Goal: Understand process/instructions

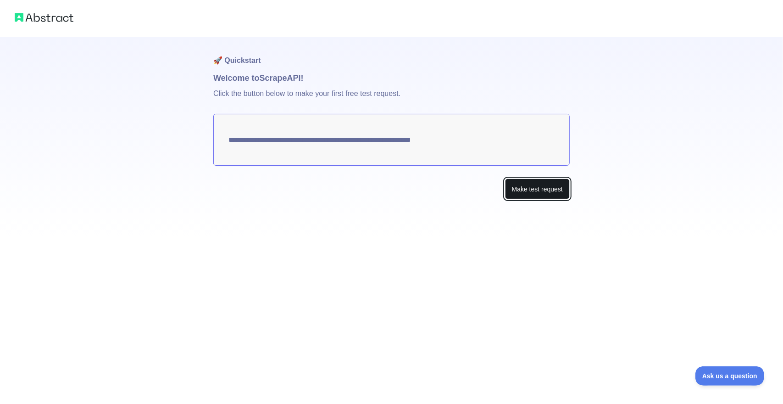
click at [508, 192] on button "Make test request" at bounding box center [537, 188] width 65 height 21
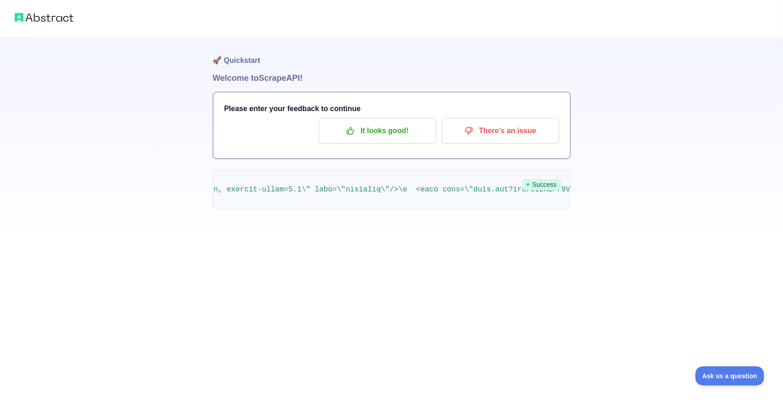
scroll to position [0, 572]
click at [369, 123] on p "It looks good!" at bounding box center [378, 131] width 104 height 16
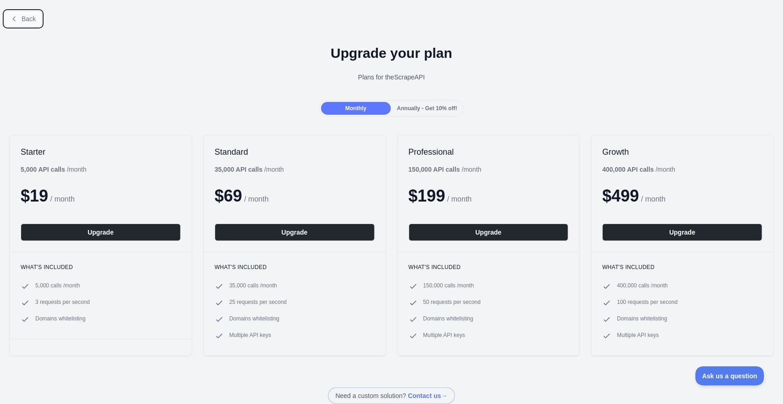
click at [26, 11] on button "Back" at bounding box center [23, 19] width 37 height 16
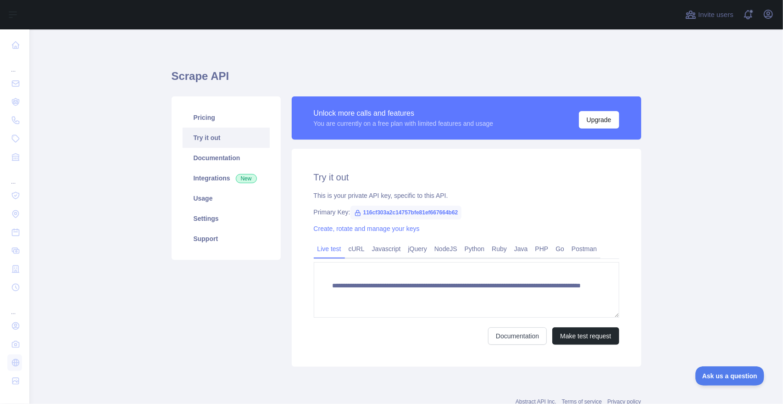
scroll to position [0, 0]
drag, startPoint x: 452, startPoint y: 211, endPoint x: 362, endPoint y: 201, distance: 90.4
click at [362, 201] on div "**********" at bounding box center [467, 258] width 350 height 218
drag, startPoint x: 453, startPoint y: 212, endPoint x: 351, endPoint y: 216, distance: 101.9
click at [351, 216] on span "116cf303a2c14757bfe81ef667664b62" at bounding box center [405, 213] width 111 height 14
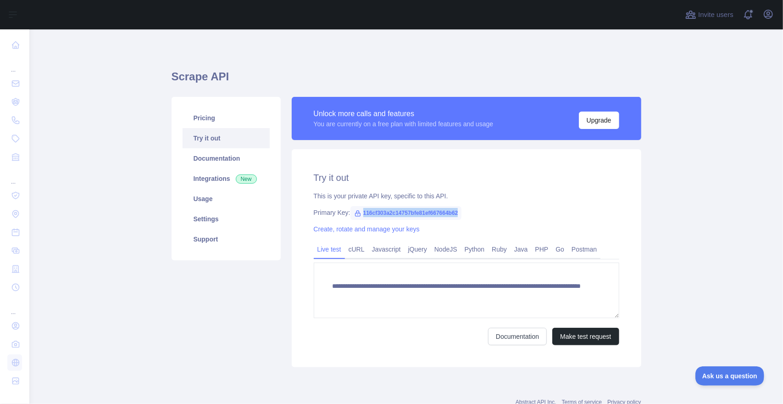
copy span "116cf303a2c14757bfe81ef667664b62"
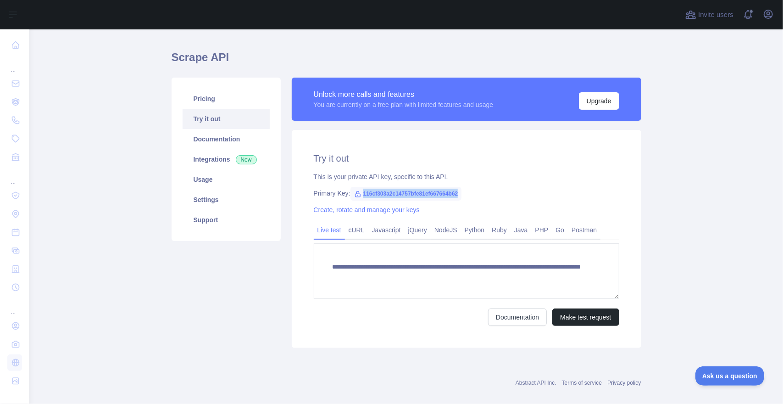
scroll to position [31, 0]
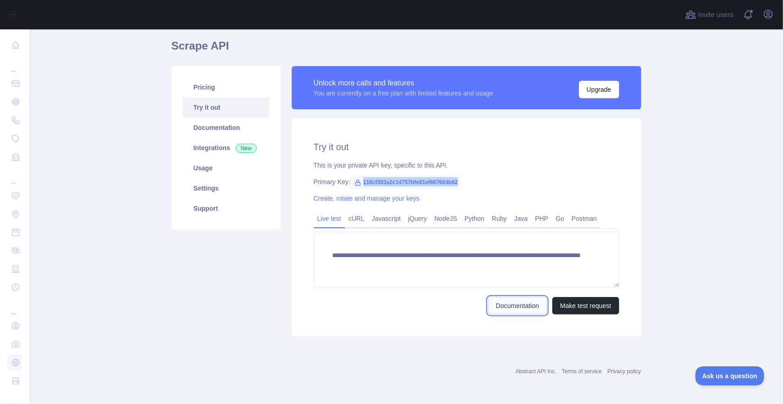
click at [512, 307] on link "Documentation" at bounding box center [517, 305] width 59 height 17
